Goal: Task Accomplishment & Management: Complete application form

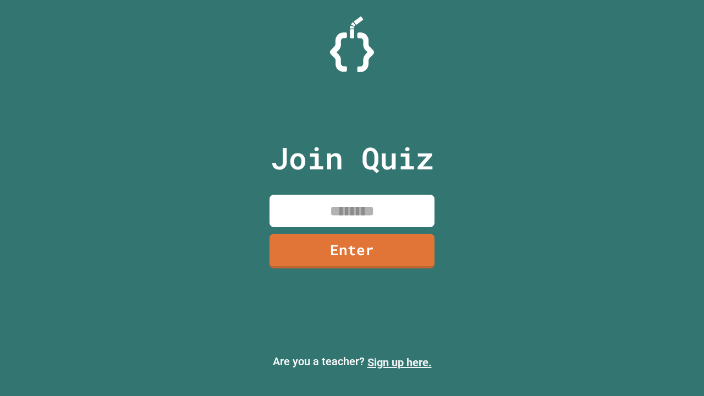
click at [399, 362] on link "Sign up here." at bounding box center [399, 362] width 64 height 13
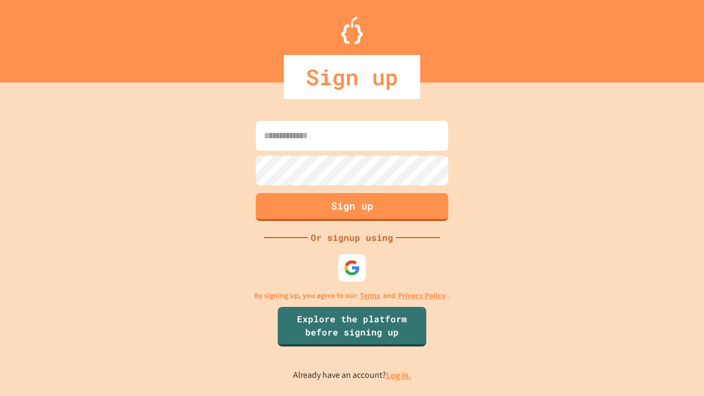
click at [399, 375] on link "Log in." at bounding box center [398, 375] width 25 height 12
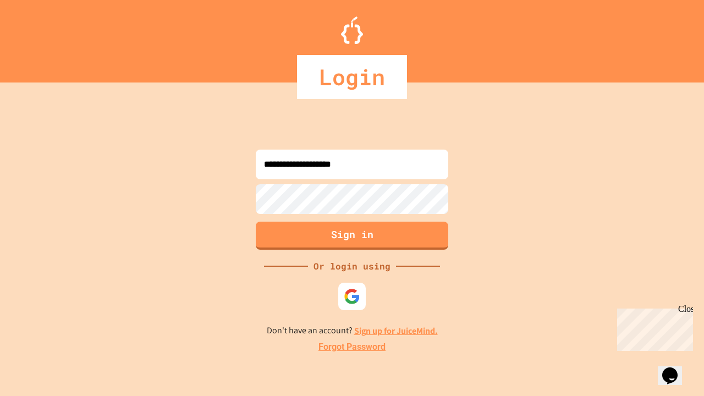
type input "**********"
